Goal: Task Accomplishment & Management: Use online tool/utility

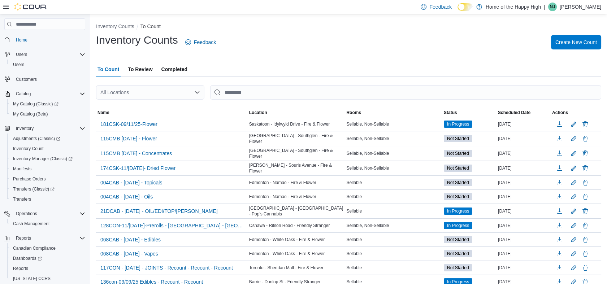
click at [124, 90] on div "All Locations" at bounding box center [150, 92] width 108 height 14
type input "***"
click at [133, 107] on span "Edmonton - [GEOGRAPHIC_DATA] - [GEOGRAPHIC_DATA]" at bounding box center [199, 104] width 137 height 7
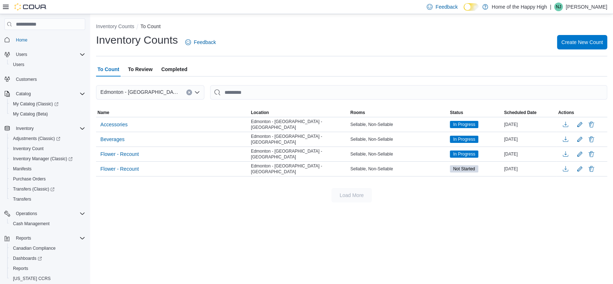
click at [299, 23] on ol "Inventory Counts To Count" at bounding box center [351, 27] width 511 height 9
click at [591, 121] on button "Delete" at bounding box center [591, 124] width 9 height 9
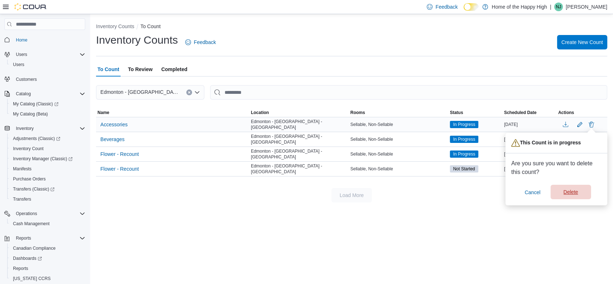
click at [564, 192] on span "Delete" at bounding box center [571, 191] width 14 height 7
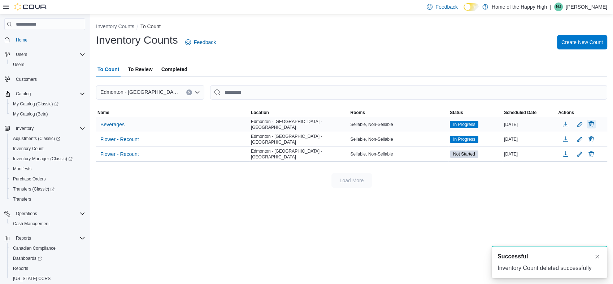
click at [590, 126] on button "Delete" at bounding box center [591, 124] width 9 height 9
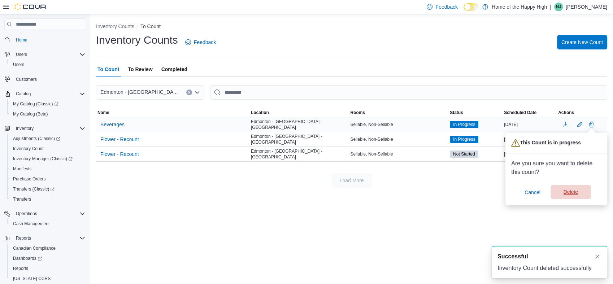
click at [565, 191] on span "Delete" at bounding box center [571, 191] width 14 height 7
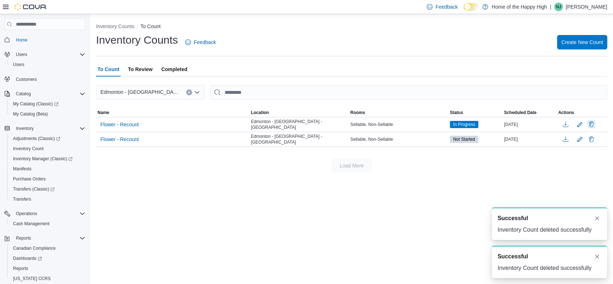
click at [592, 121] on button "Delete" at bounding box center [591, 124] width 9 height 9
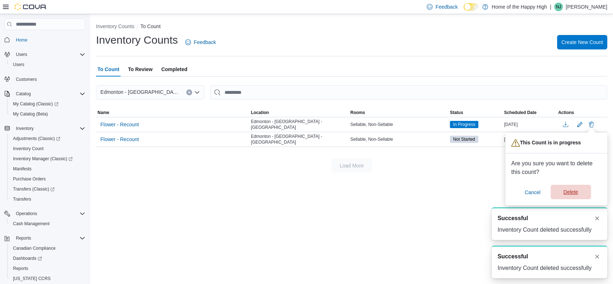
click at [558, 196] on span "Delete" at bounding box center [571, 192] width 32 height 14
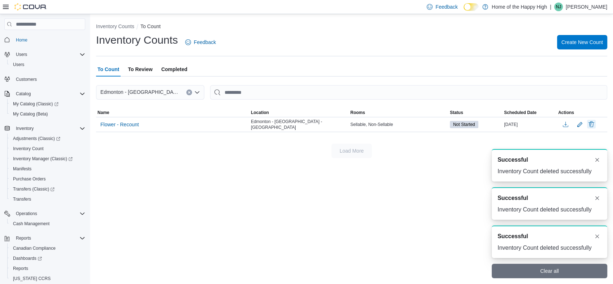
click at [589, 126] on button "Delete" at bounding box center [591, 124] width 9 height 9
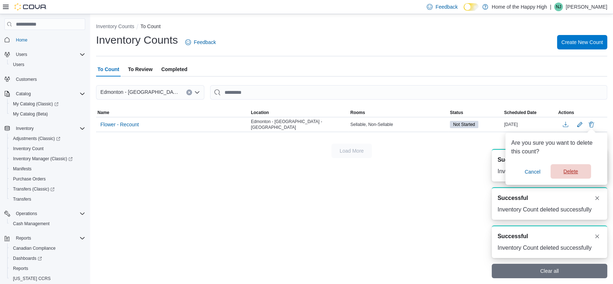
click at [562, 177] on span "Delete" at bounding box center [571, 171] width 32 height 14
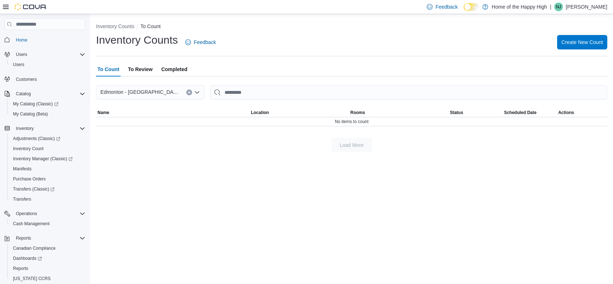
click at [347, 47] on div "Inventory Counts Feedback Create New Count" at bounding box center [351, 42] width 511 height 19
